Goal: Find contact information: Find contact information

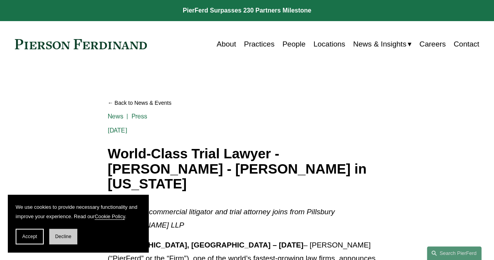
click at [62, 240] on button "Decline" at bounding box center [63, 236] width 28 height 16
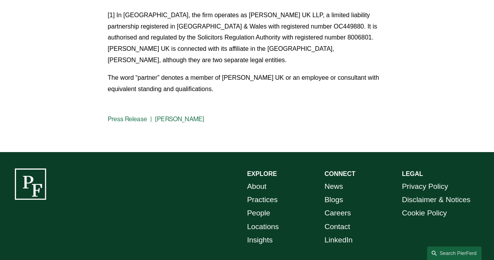
scroll to position [1188, 0]
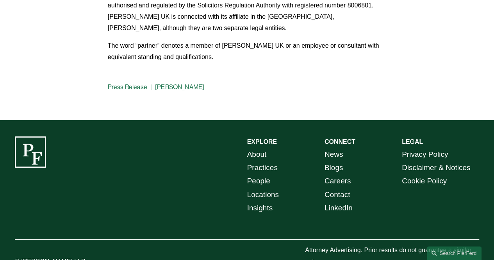
click at [172, 83] on link "[PERSON_NAME]" at bounding box center [179, 86] width 49 height 7
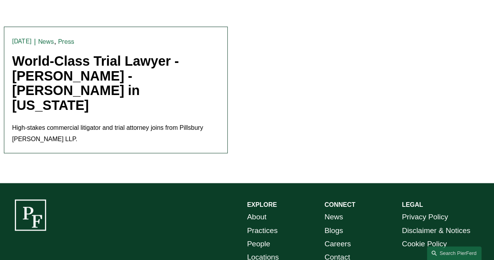
scroll to position [227, 0]
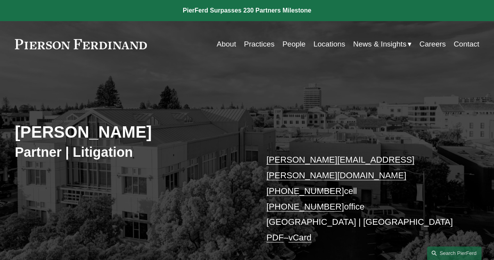
click at [296, 201] on link "[PHONE_NUMBER]" at bounding box center [305, 206] width 78 height 10
click at [301, 201] on link "[PHONE_NUMBER]" at bounding box center [305, 206] width 78 height 10
